Goal: Task Accomplishment & Management: Manage account settings

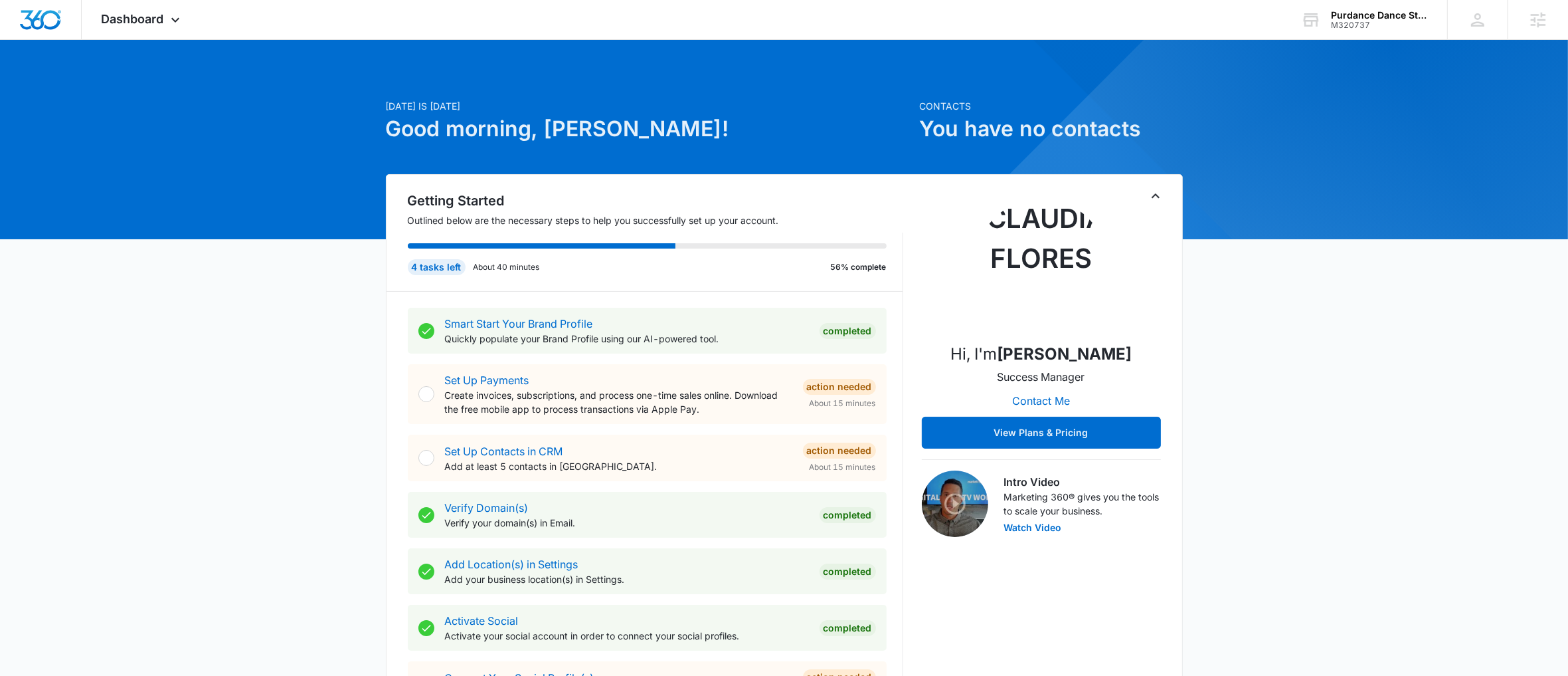
click at [1156, 200] on icon "Toggle Collapse" at bounding box center [1156, 197] width 16 height 16
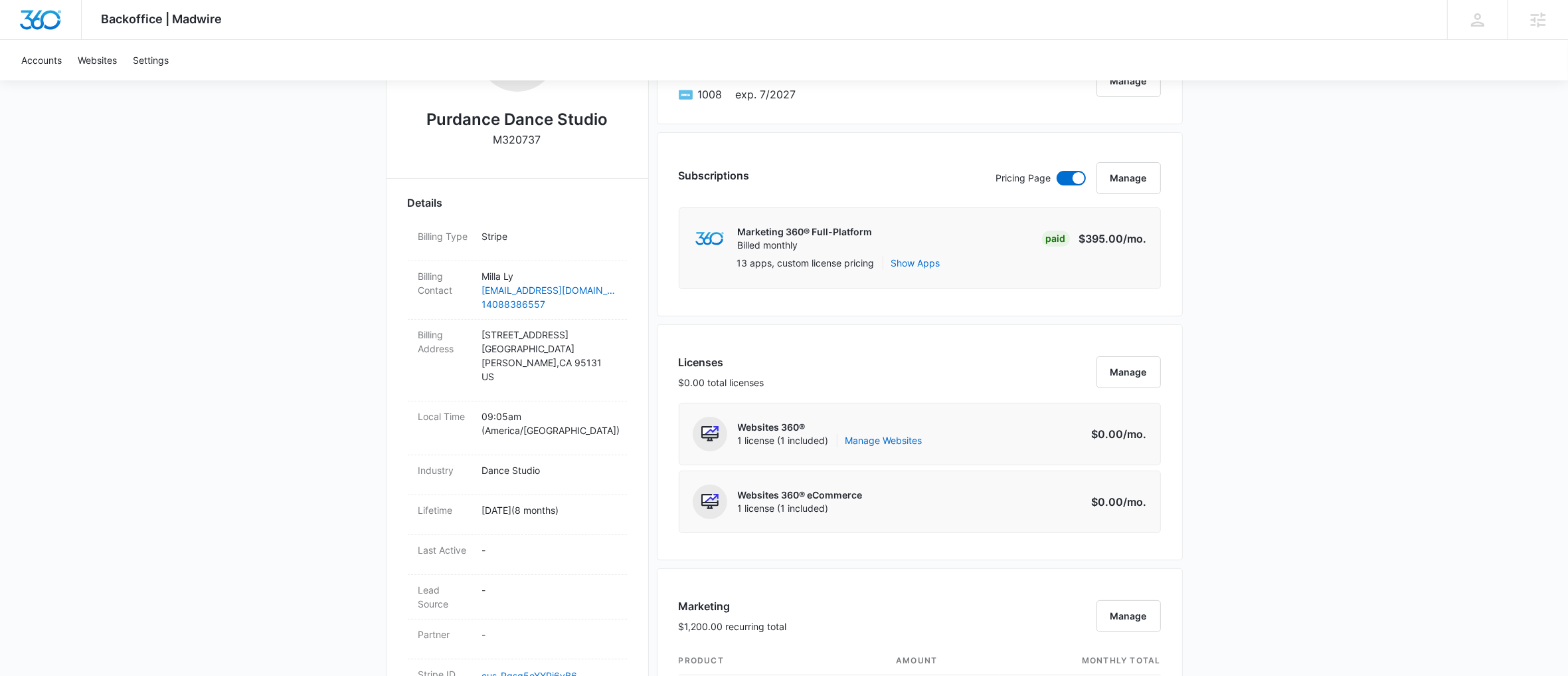
scroll to position [281, 0]
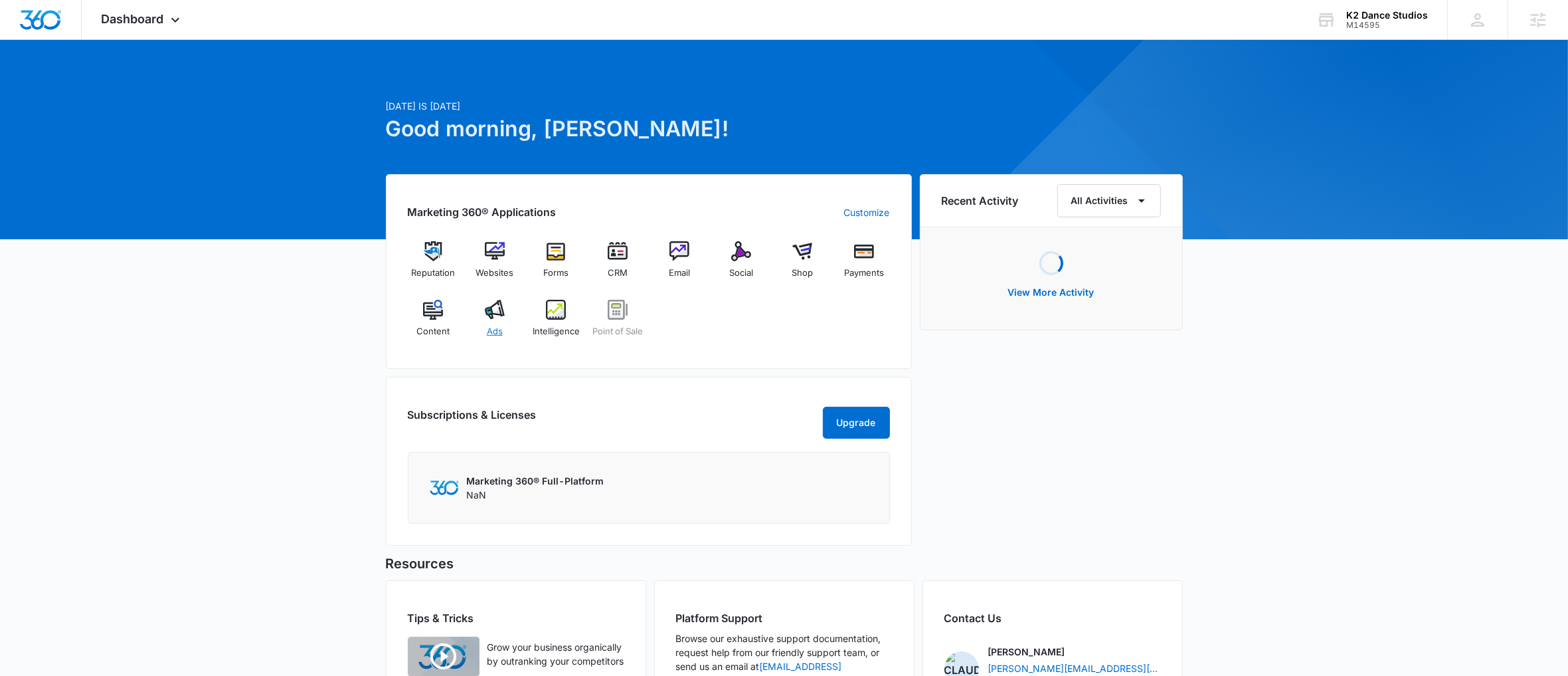
click at [500, 322] on div "Ads" at bounding box center [495, 324] width 51 height 48
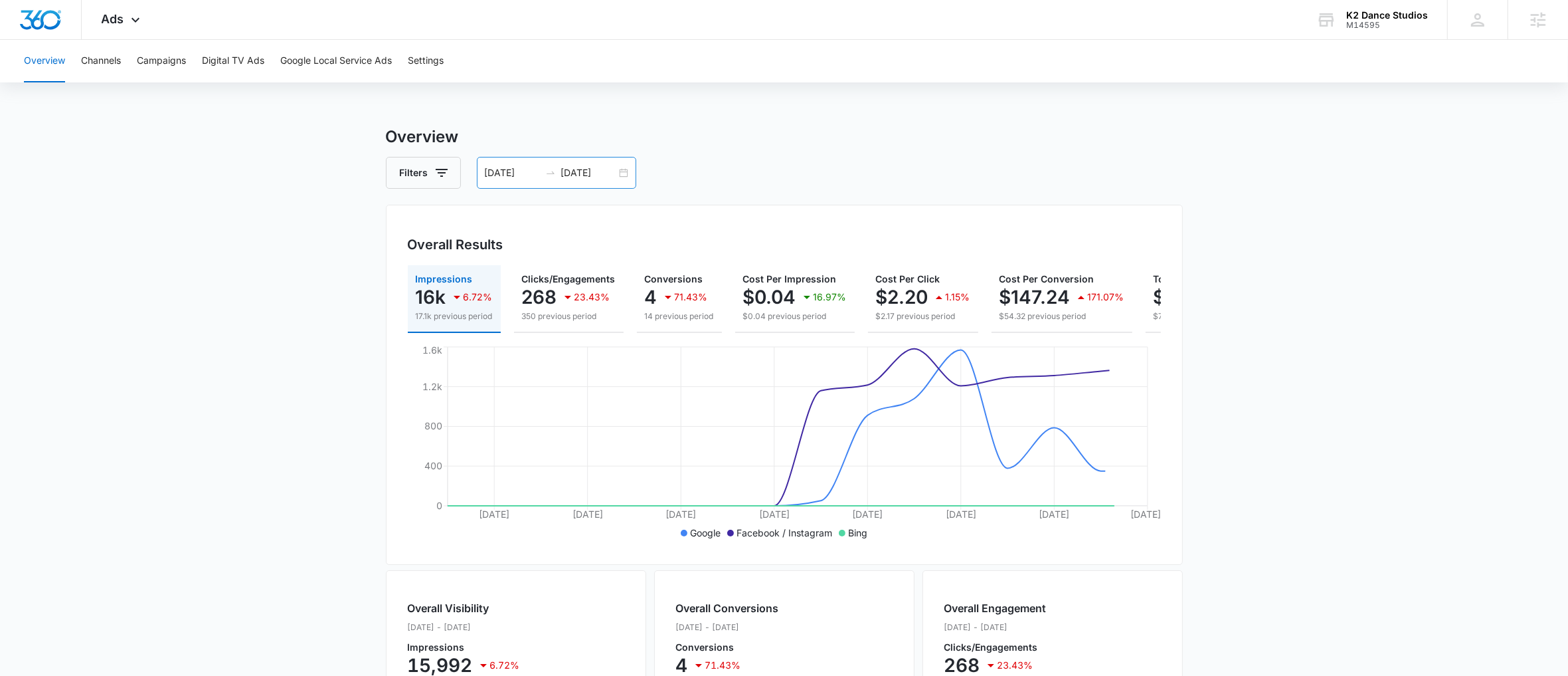
click at [619, 172] on div "03/26/2025 04/10/2025" at bounding box center [557, 172] width 159 height 32
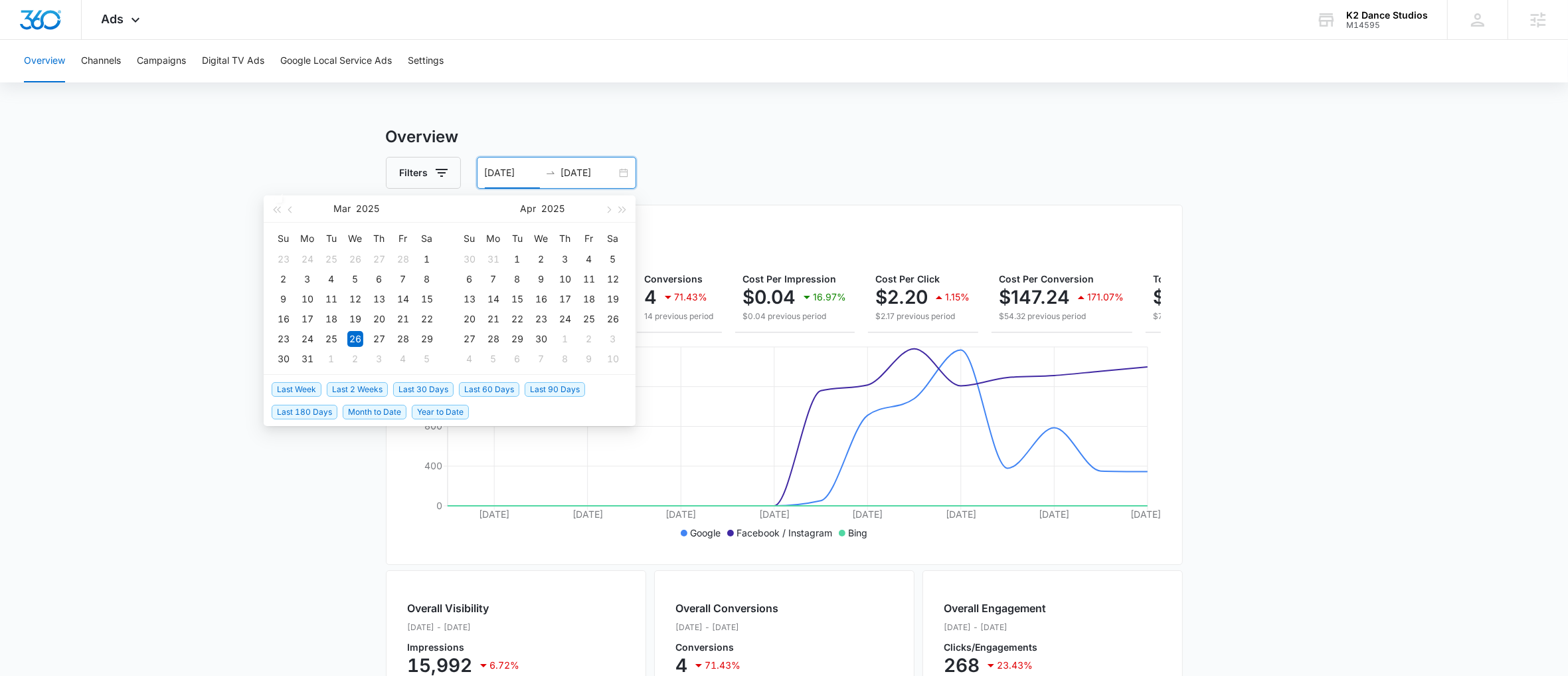
click at [362, 395] on span "Last 2 Weeks" at bounding box center [357, 390] width 61 height 14
type input "09/24/2025"
type input "10/08/2025"
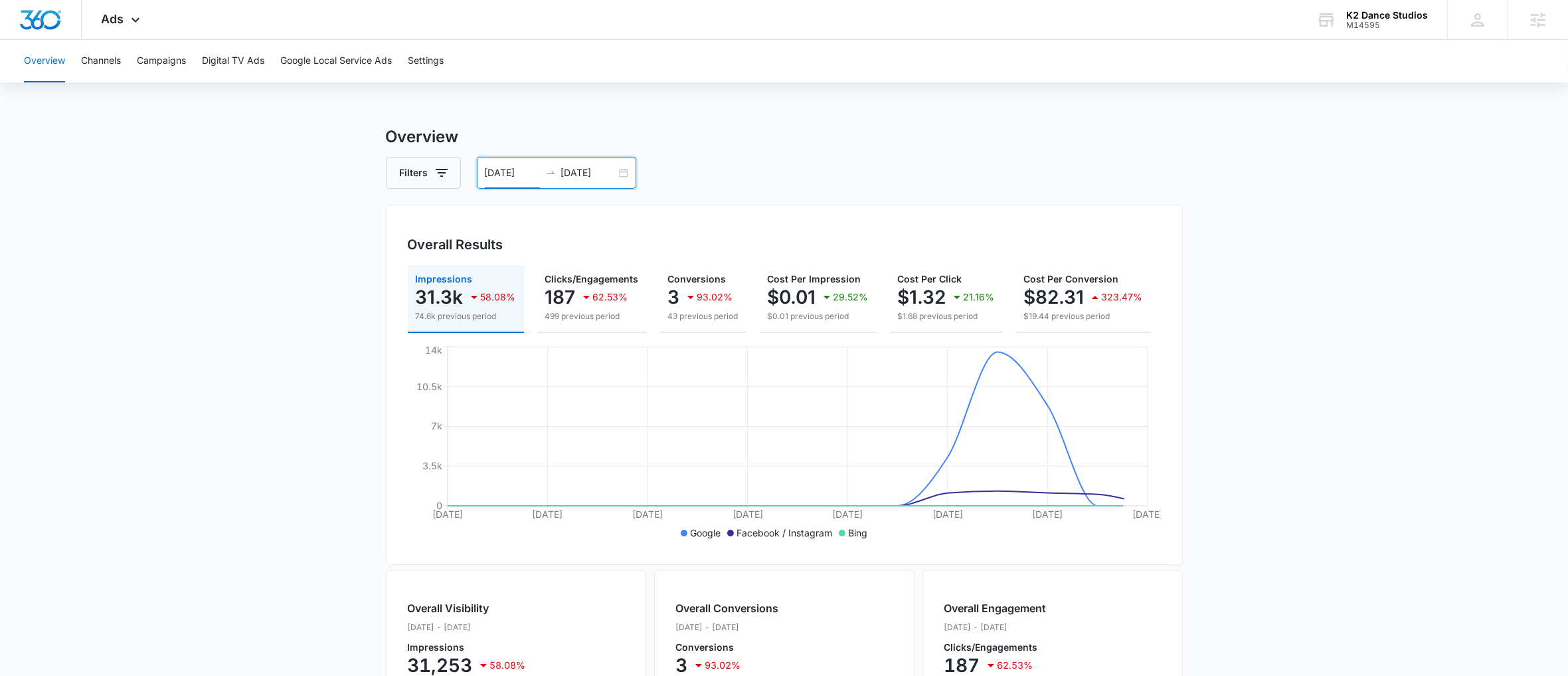
click at [621, 180] on div "09/24/2025 10/08/2025" at bounding box center [557, 172] width 159 height 32
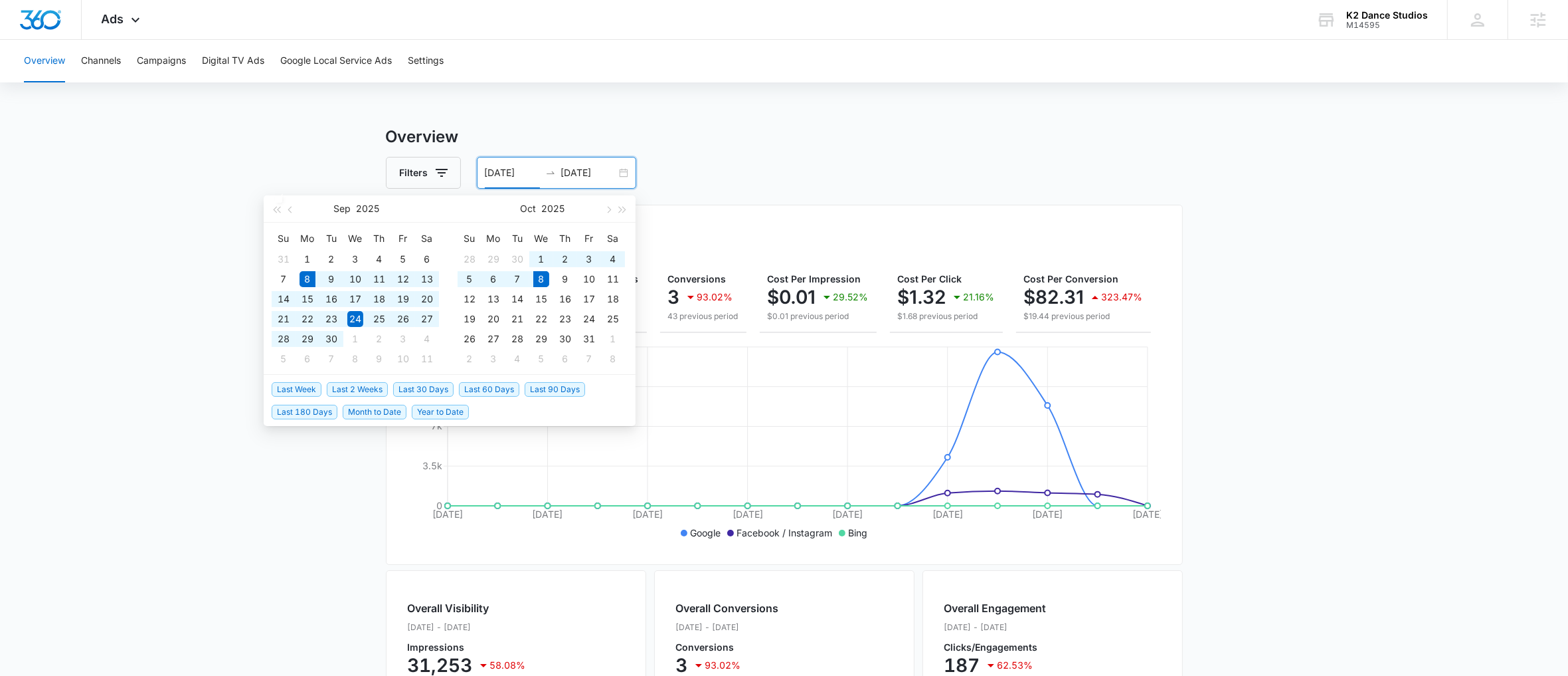
click at [425, 387] on span "Last 30 Days" at bounding box center [423, 390] width 61 height 14
type input "09/08/2025"
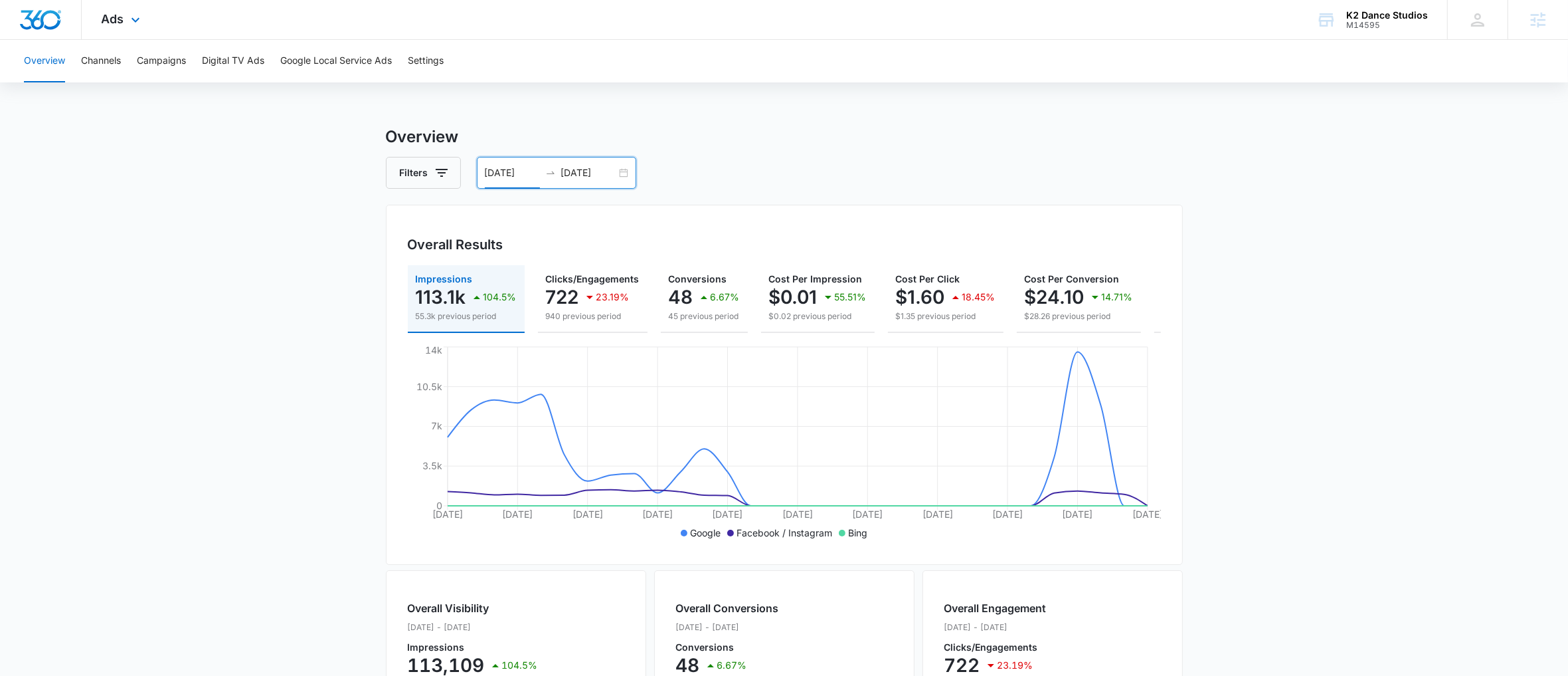
click at [140, 29] on div "Ads Apps Reputation Websites Forms CRM Email Social Shop Payments POS Content A…" at bounding box center [122, 19] width 82 height 39
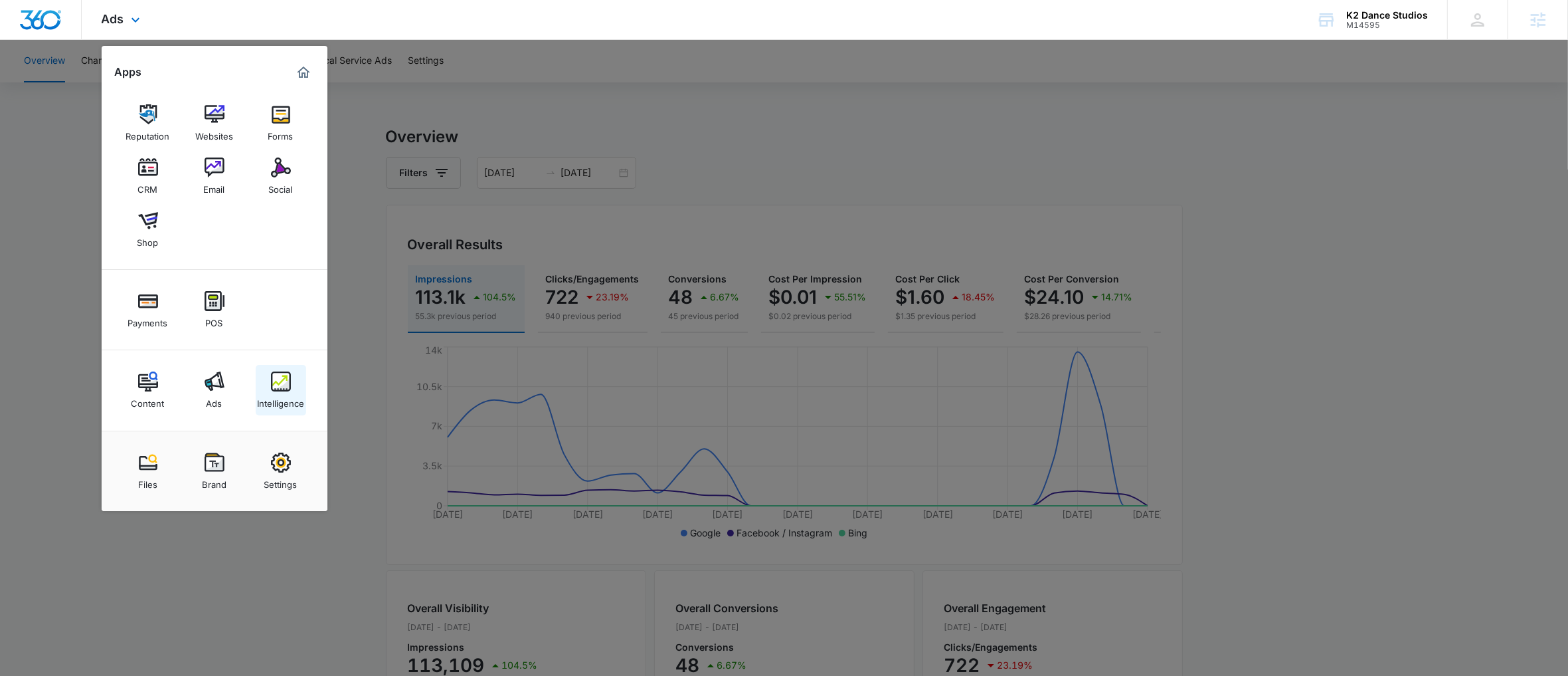
click at [269, 389] on link "Intelligence" at bounding box center [281, 391] width 51 height 51
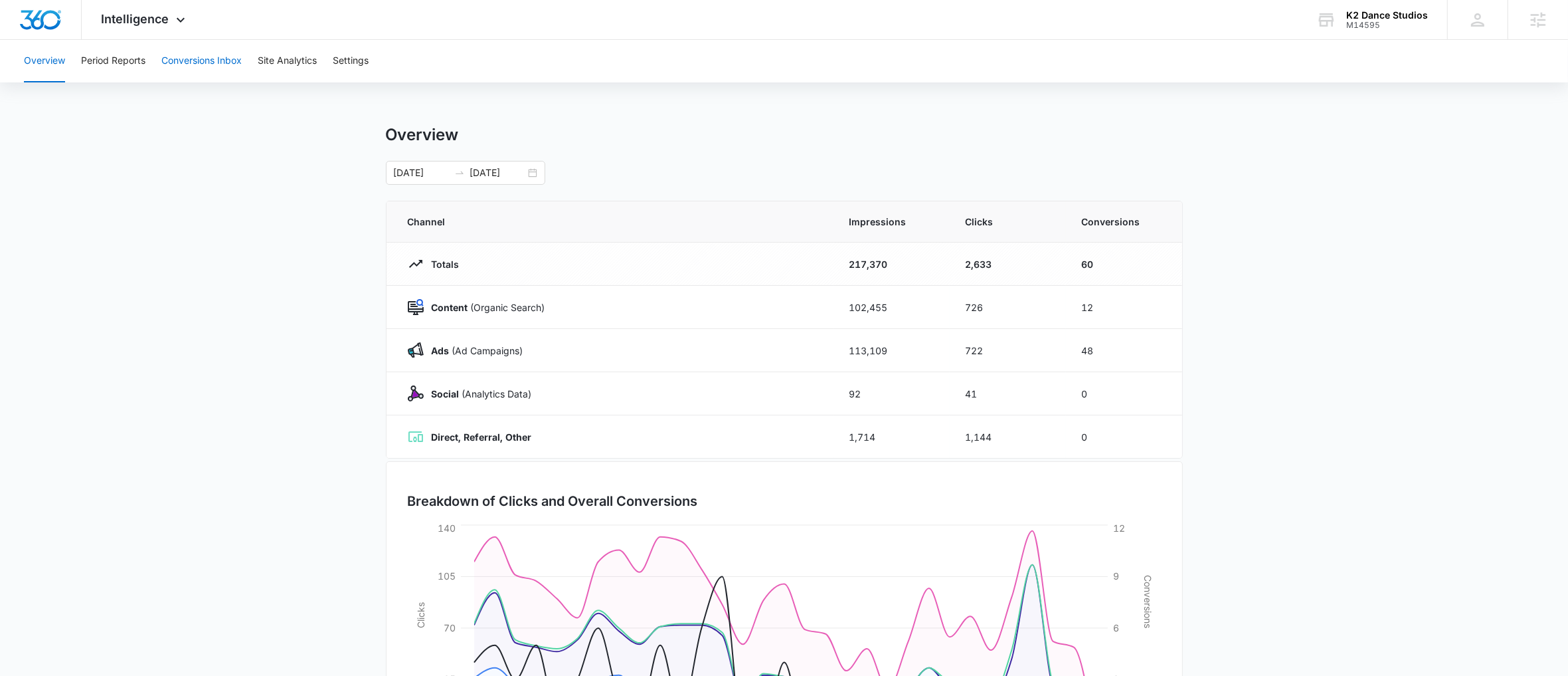
click at [197, 81] on button "Conversions Inbox" at bounding box center [201, 61] width 81 height 43
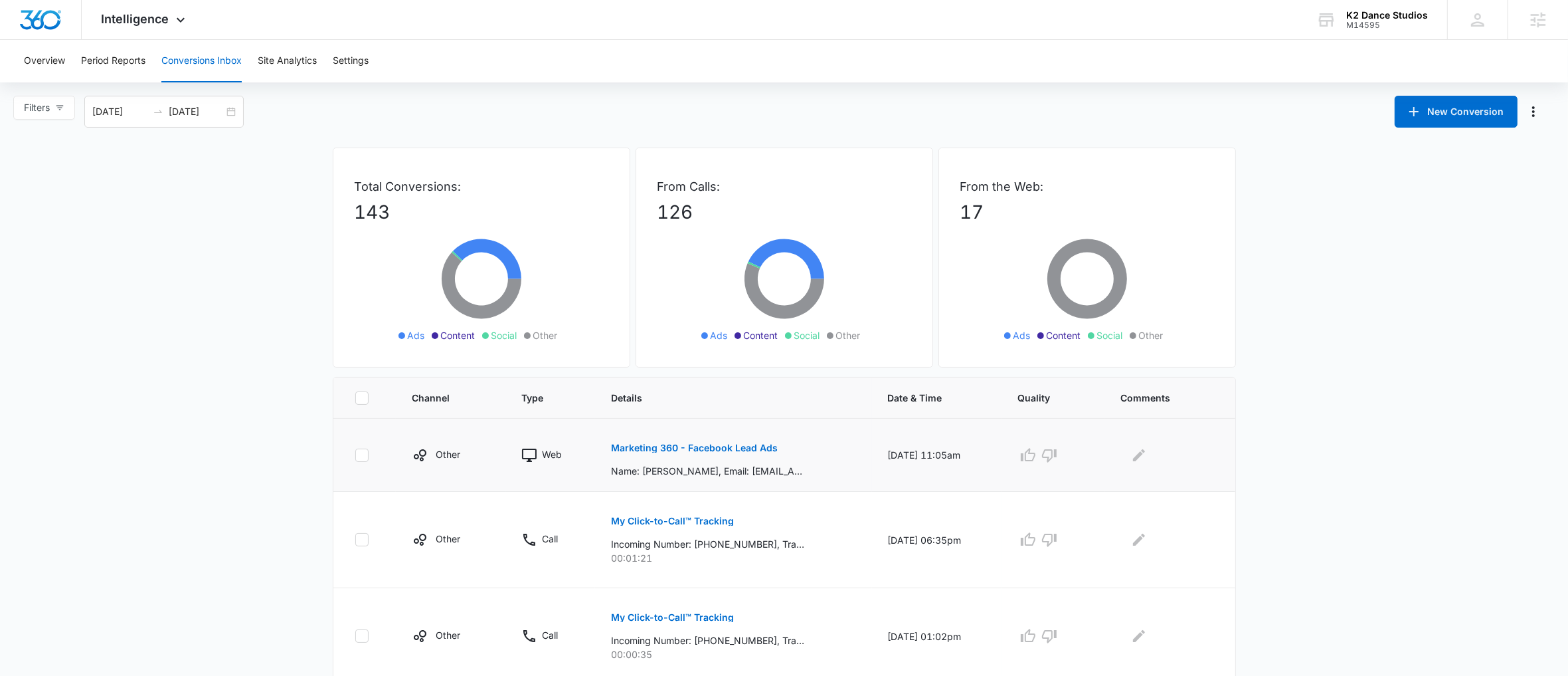
click at [714, 448] on p "Marketing 360 - Facebook Lead Ads" at bounding box center [695, 448] width 167 height 9
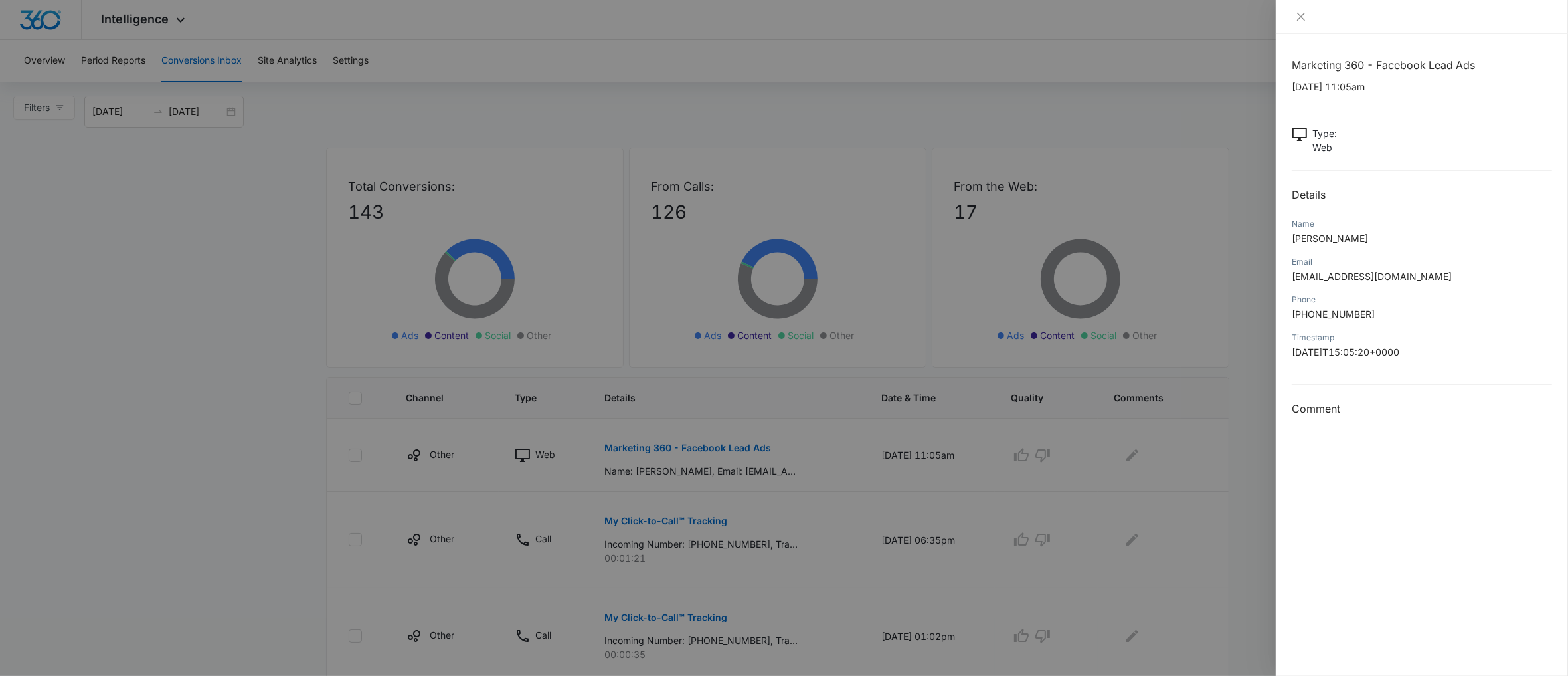
click at [656, 497] on div at bounding box center [784, 338] width 1568 height 676
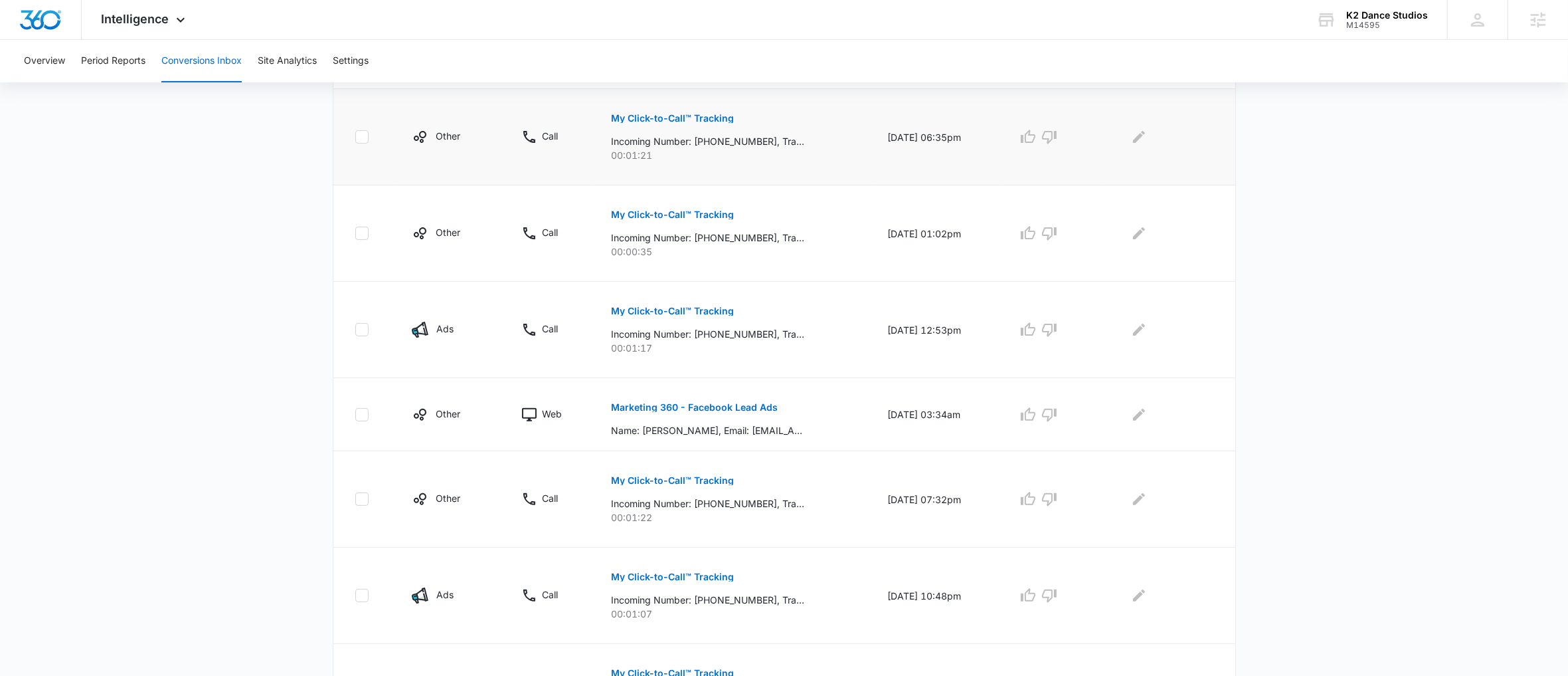
scroll to position [408, 0]
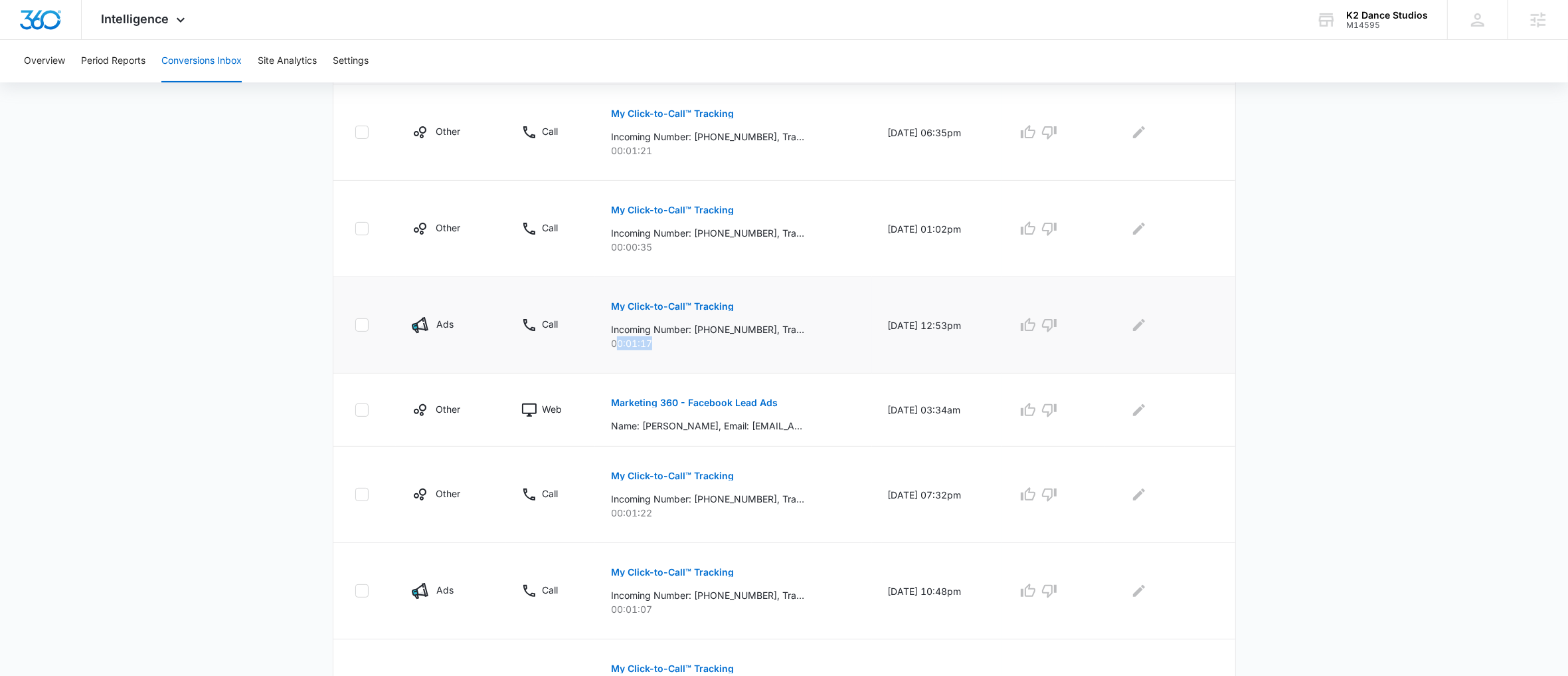
drag, startPoint x: 653, startPoint y: 345, endPoint x: 611, endPoint y: 338, distance: 42.6
click at [611, 338] on p "00:01:17" at bounding box center [734, 343] width 245 height 14
click at [659, 402] on p "Marketing 360 - Facebook Lead Ads" at bounding box center [695, 402] width 167 height 9
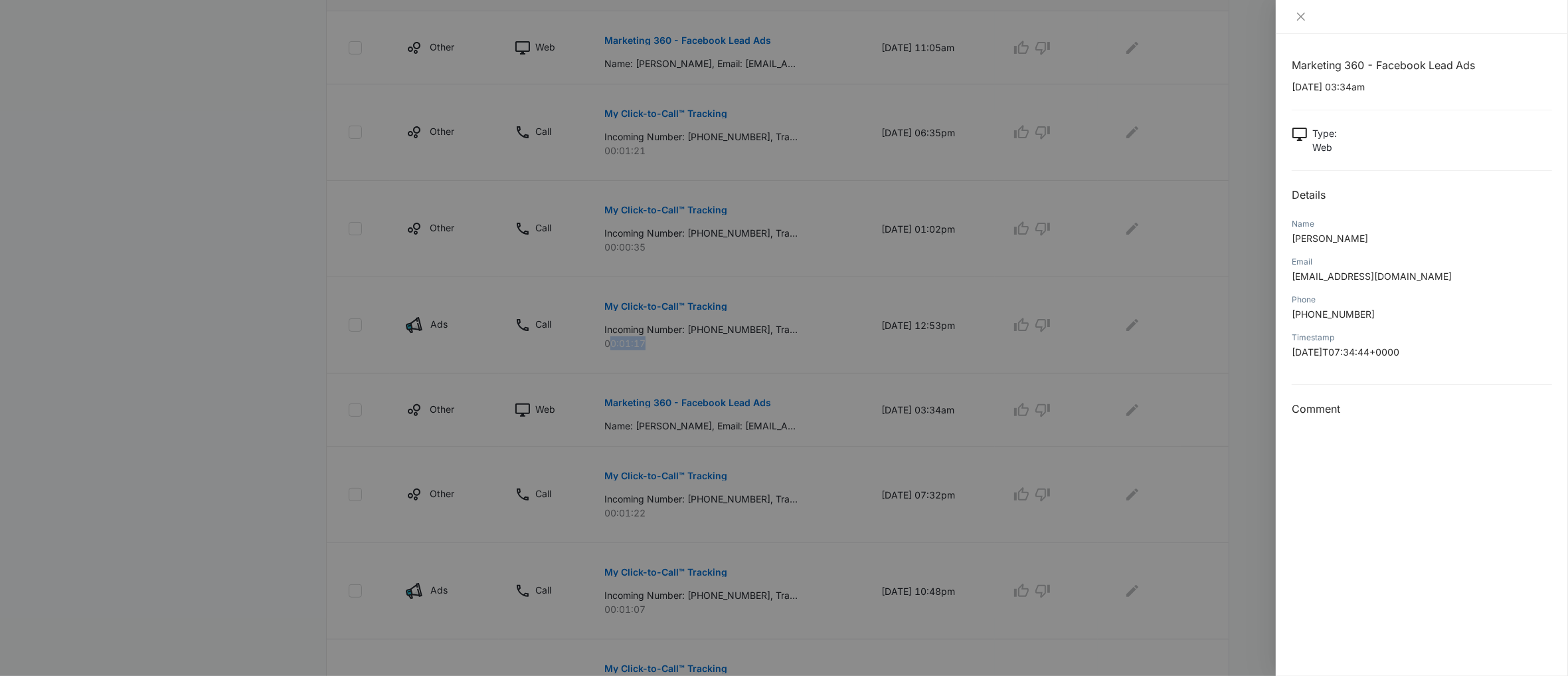
drag, startPoint x: 1390, startPoint y: 232, endPoint x: 1363, endPoint y: 240, distance: 28.2
click at [1363, 240] on p "Alicia Sanchez Avalos" at bounding box center [1421, 237] width 260 height 14
click at [1390, 285] on div "Email aliciapasteles0945@gmail.com" at bounding box center [1421, 274] width 260 height 38
drag, startPoint x: 846, startPoint y: 302, endPoint x: 838, endPoint y: 300, distance: 8.2
click at [844, 302] on div at bounding box center [784, 338] width 1568 height 676
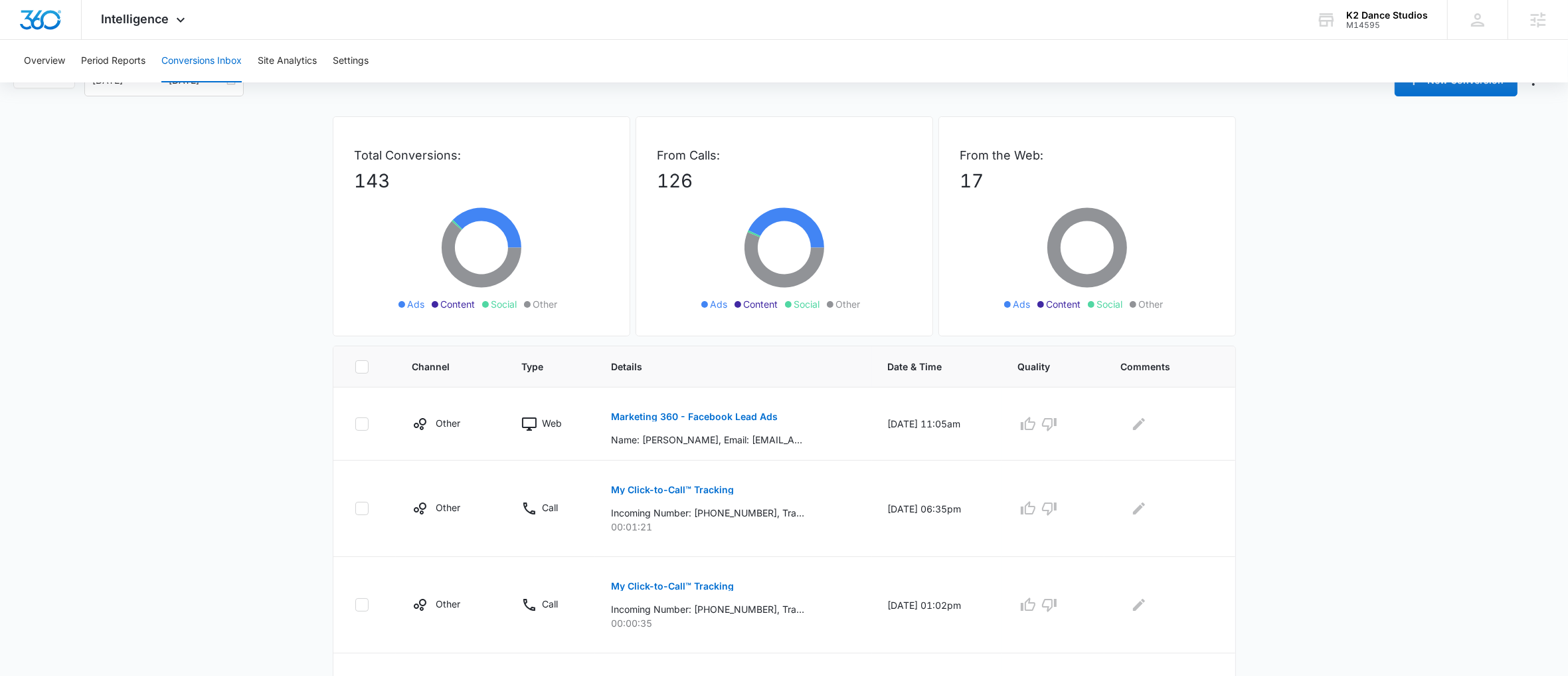
scroll to position [0, 0]
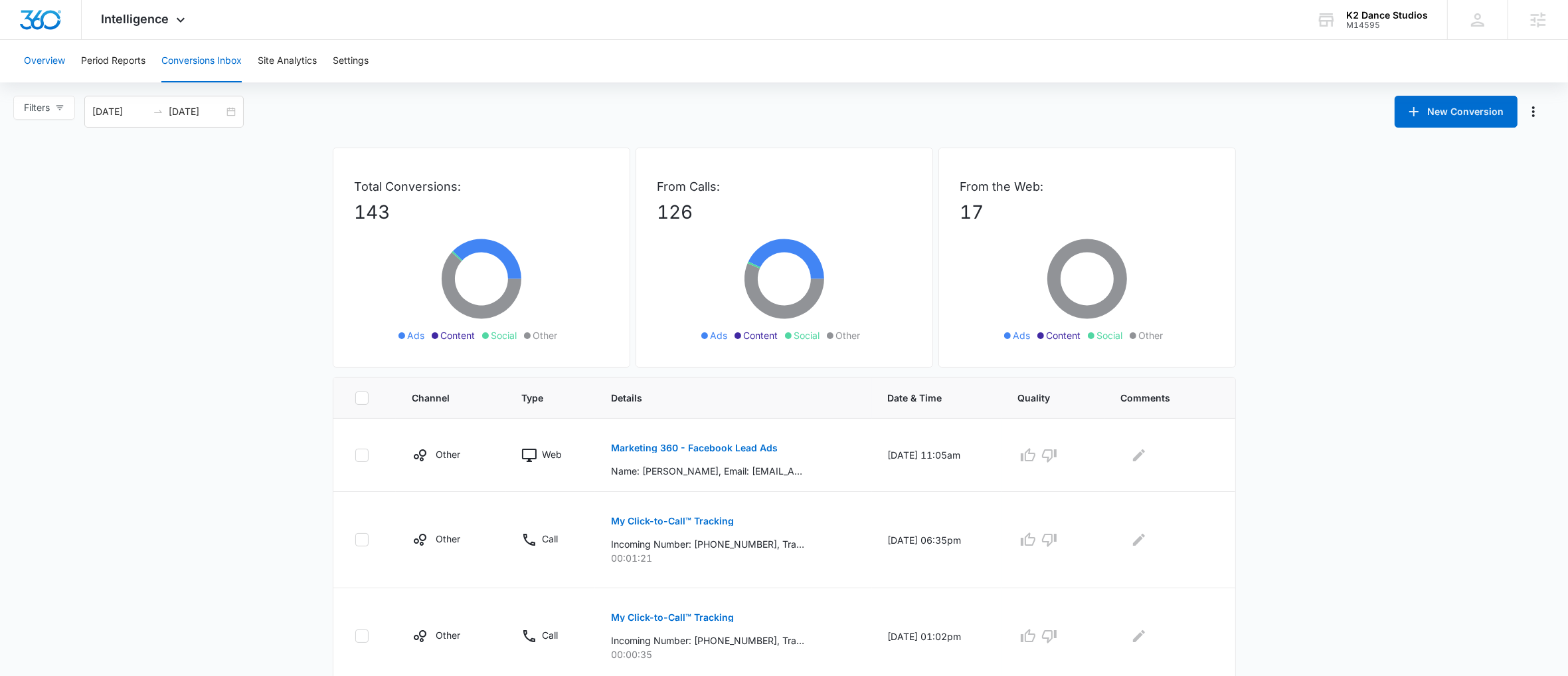
click at [52, 56] on button "Overview" at bounding box center [43, 61] width 41 height 43
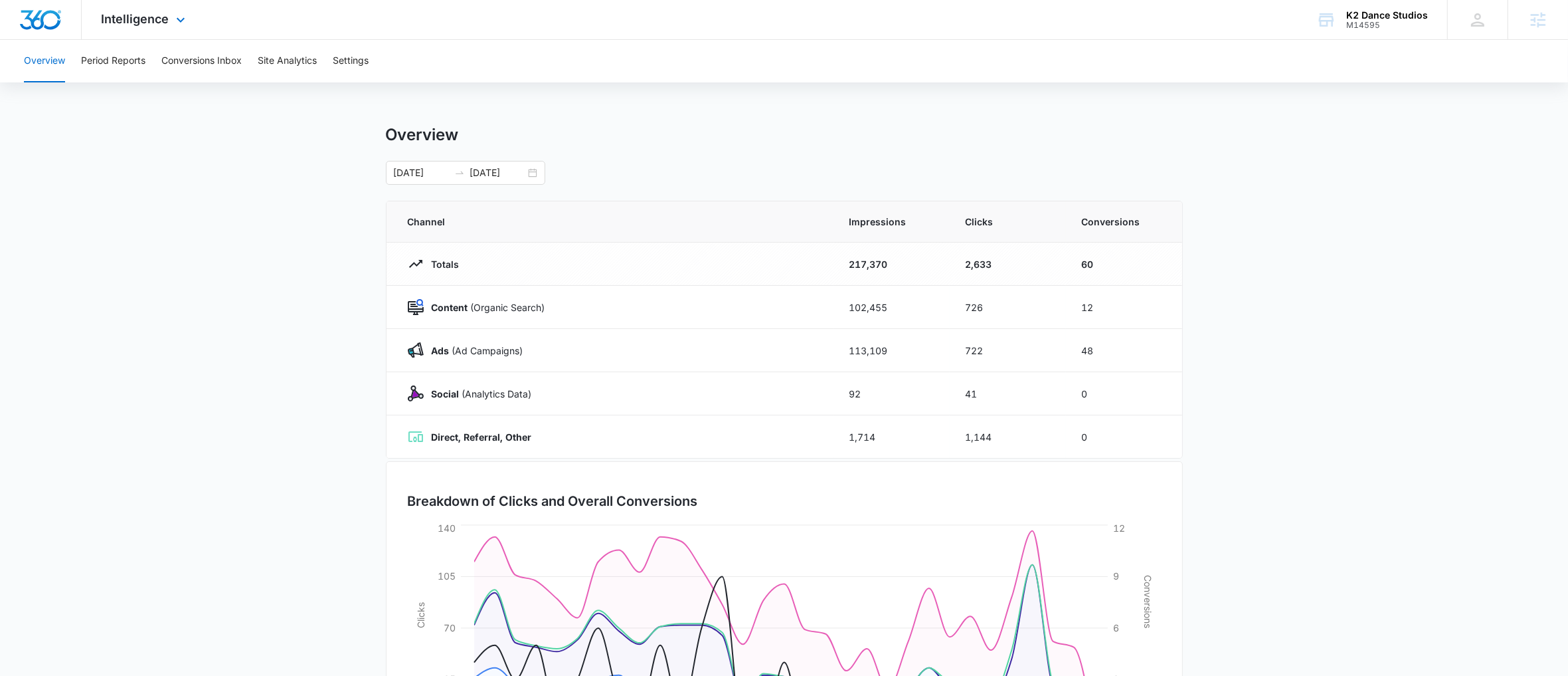
click at [140, 27] on div "Intelligence Apps Reputation Websites Forms CRM Email Social Shop Payments POS …" at bounding box center [145, 19] width 127 height 39
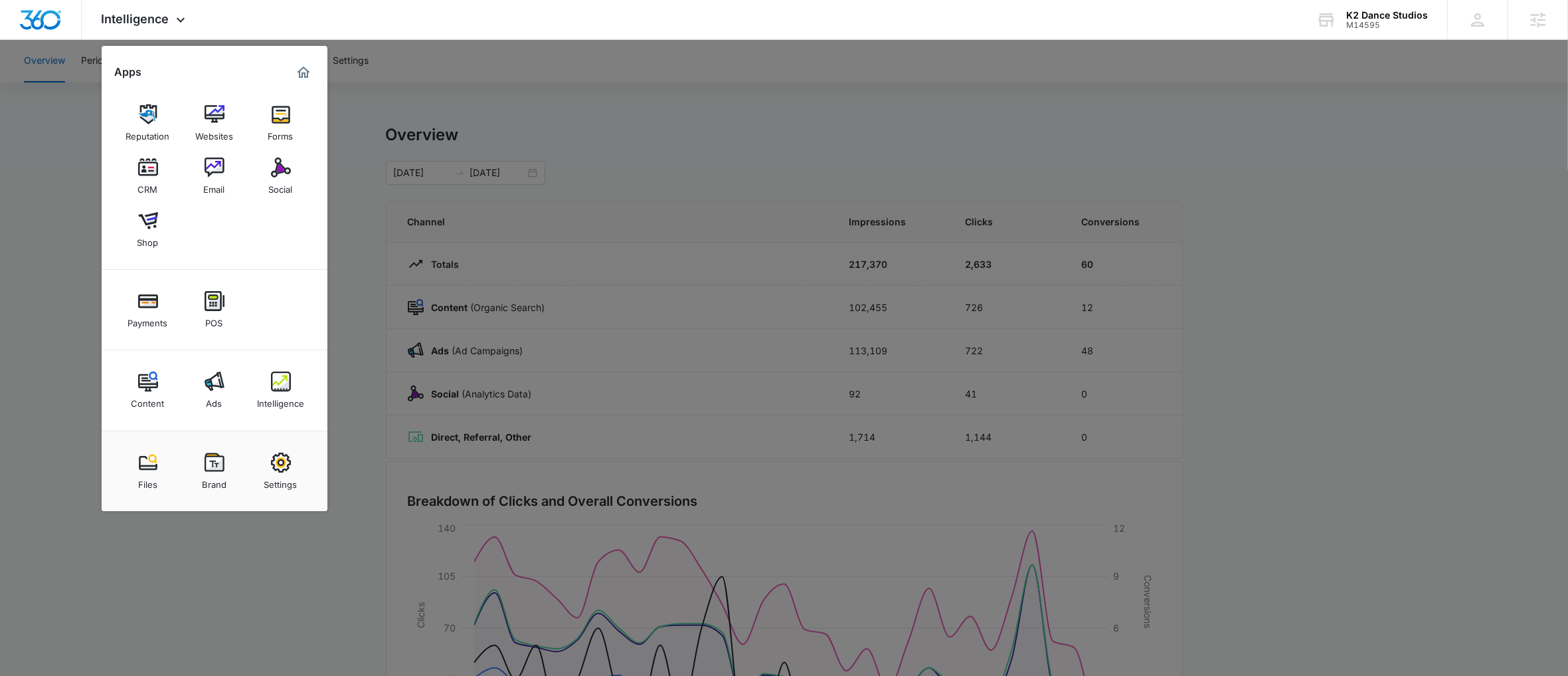
click at [447, 192] on div at bounding box center [784, 338] width 1568 height 676
